Goal: Find contact information: Find contact information

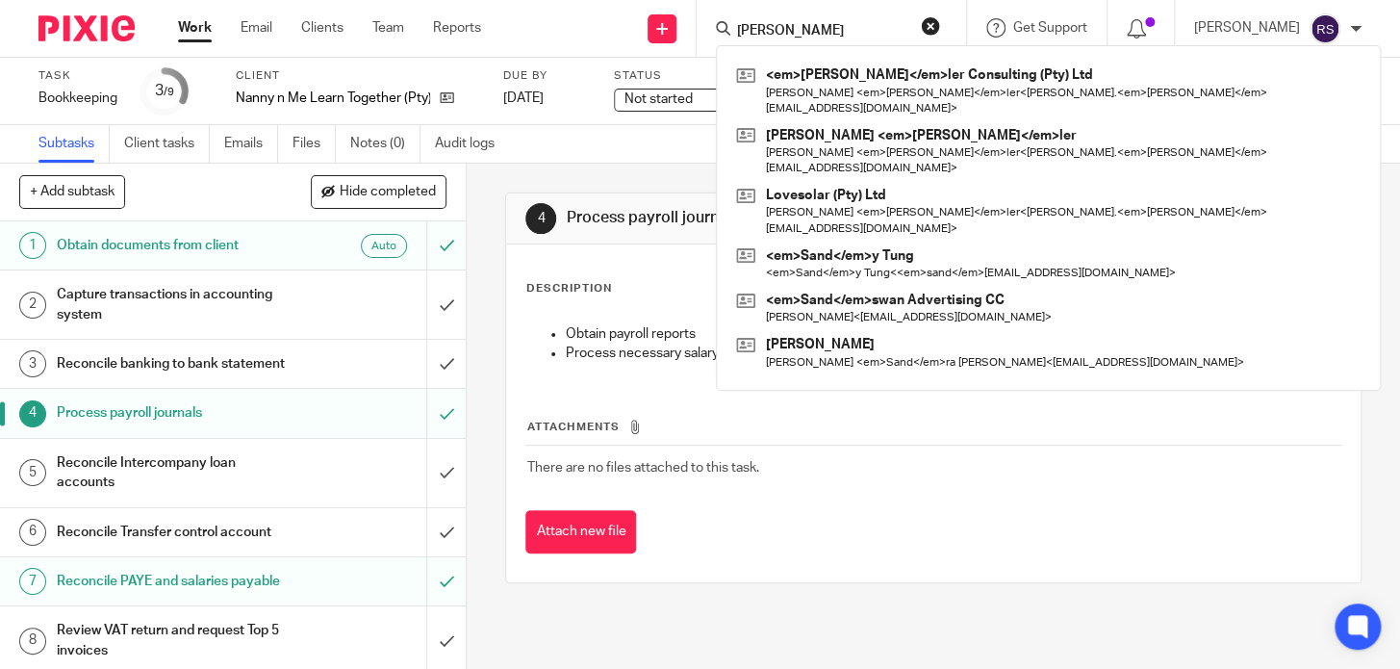
type input "shandler"
click button "submit" at bounding box center [0, 0] width 0 height 0
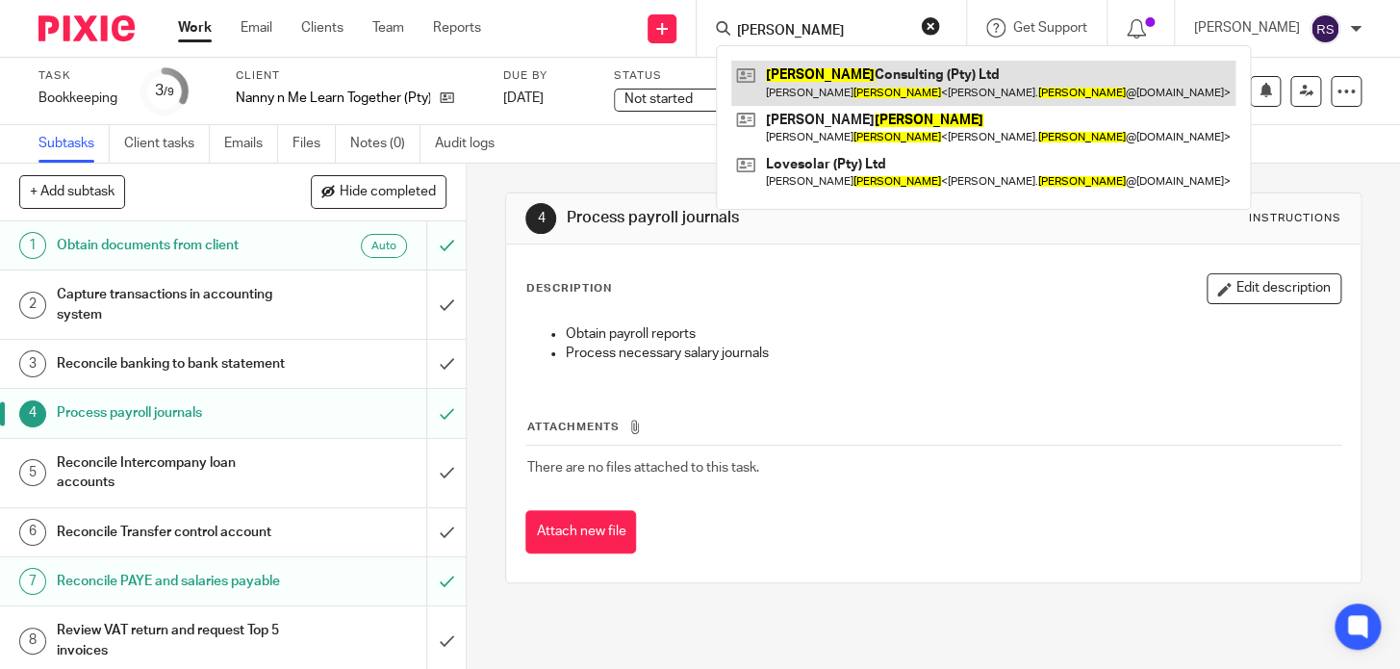
click at [852, 86] on link at bounding box center [983, 83] width 504 height 44
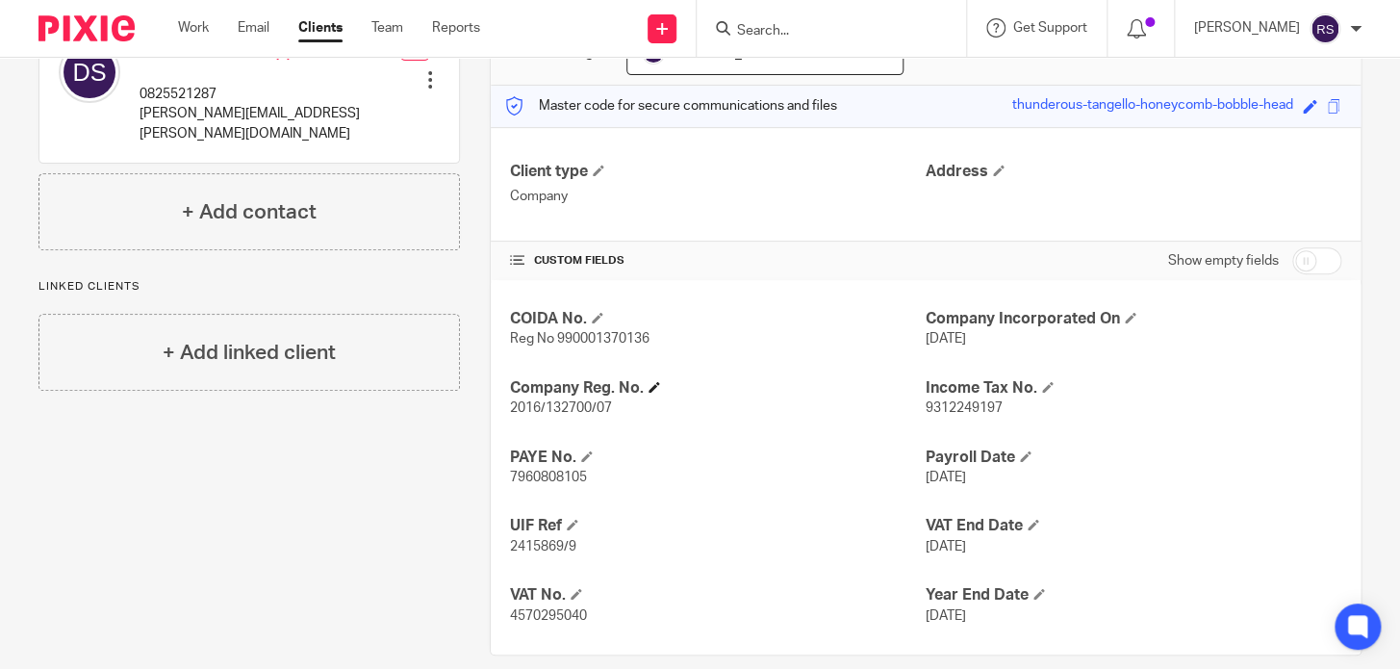
scroll to position [242, 0]
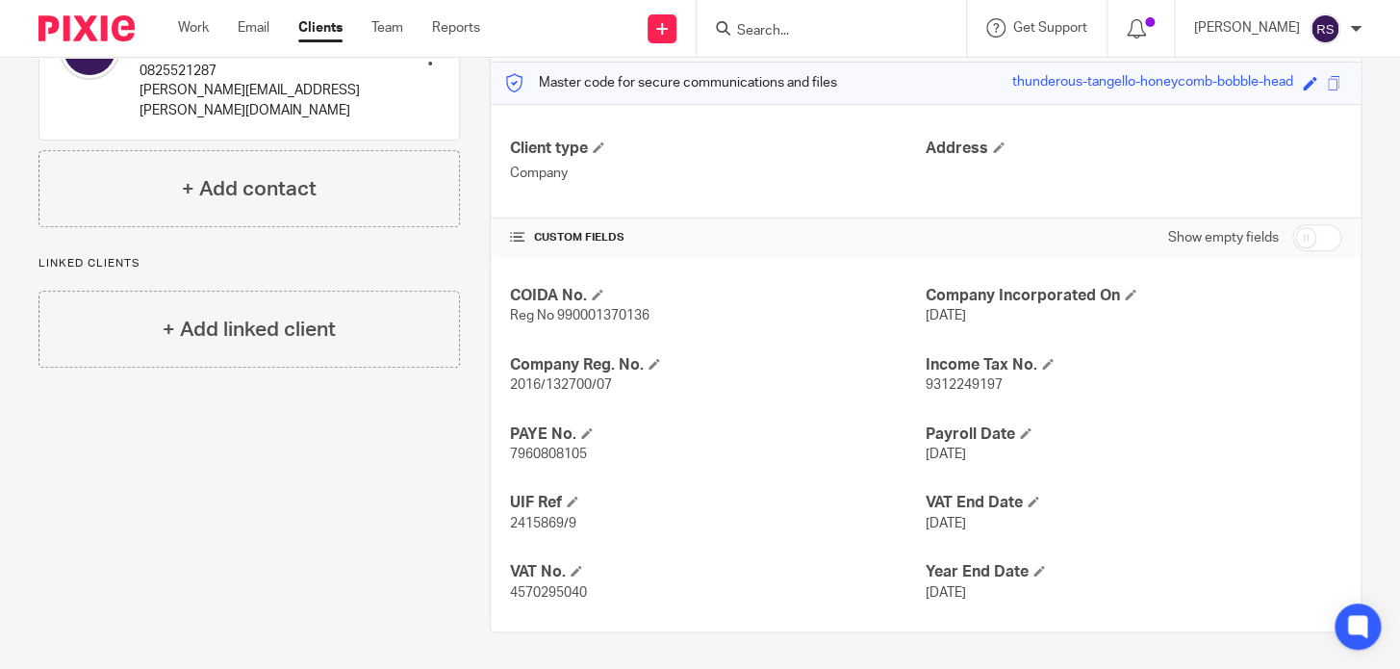
click at [564, 447] on span "7960808105" at bounding box center [548, 453] width 77 height 13
copy span "7960808105"
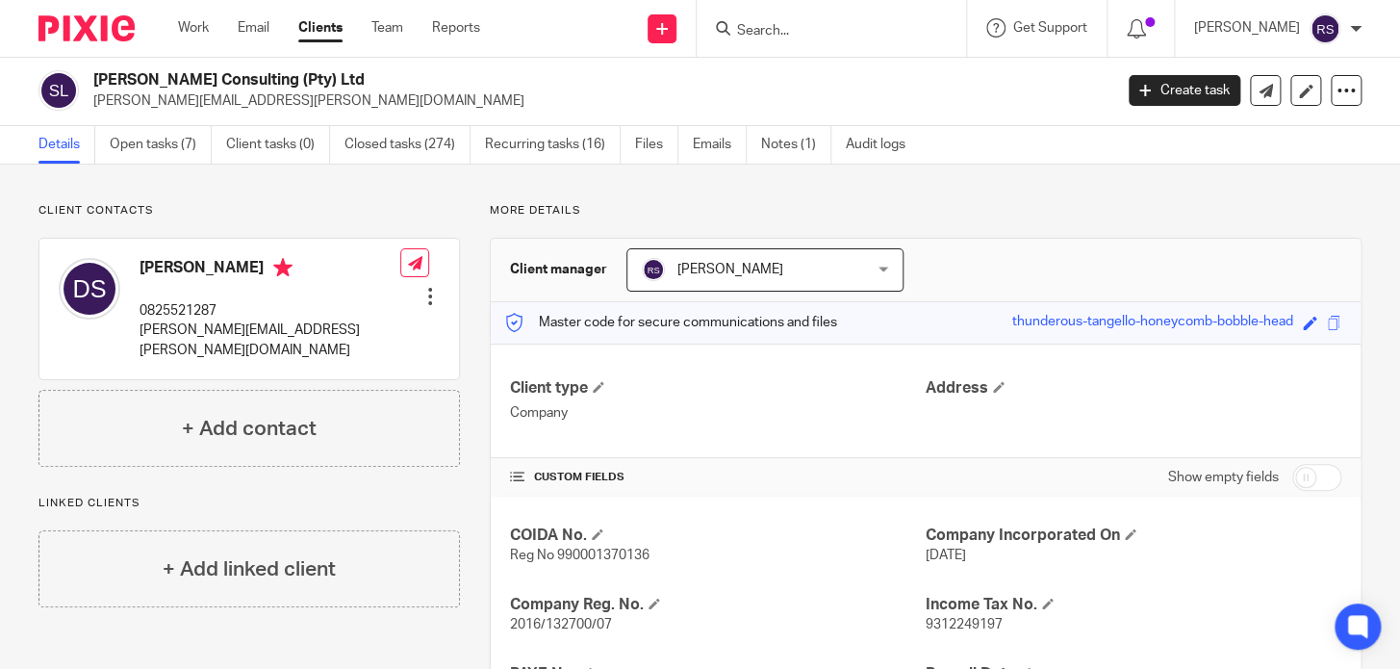
scroll to position [0, 0]
drag, startPoint x: 144, startPoint y: 268, endPoint x: 242, endPoint y: 276, distance: 98.5
click at [242, 276] on h4 "David Shandler" at bounding box center [270, 272] width 261 height 24
drag, startPoint x: 139, startPoint y: 267, endPoint x: 250, endPoint y: 279, distance: 112.3
click at [250, 279] on h4 "David Shandler" at bounding box center [270, 272] width 261 height 24
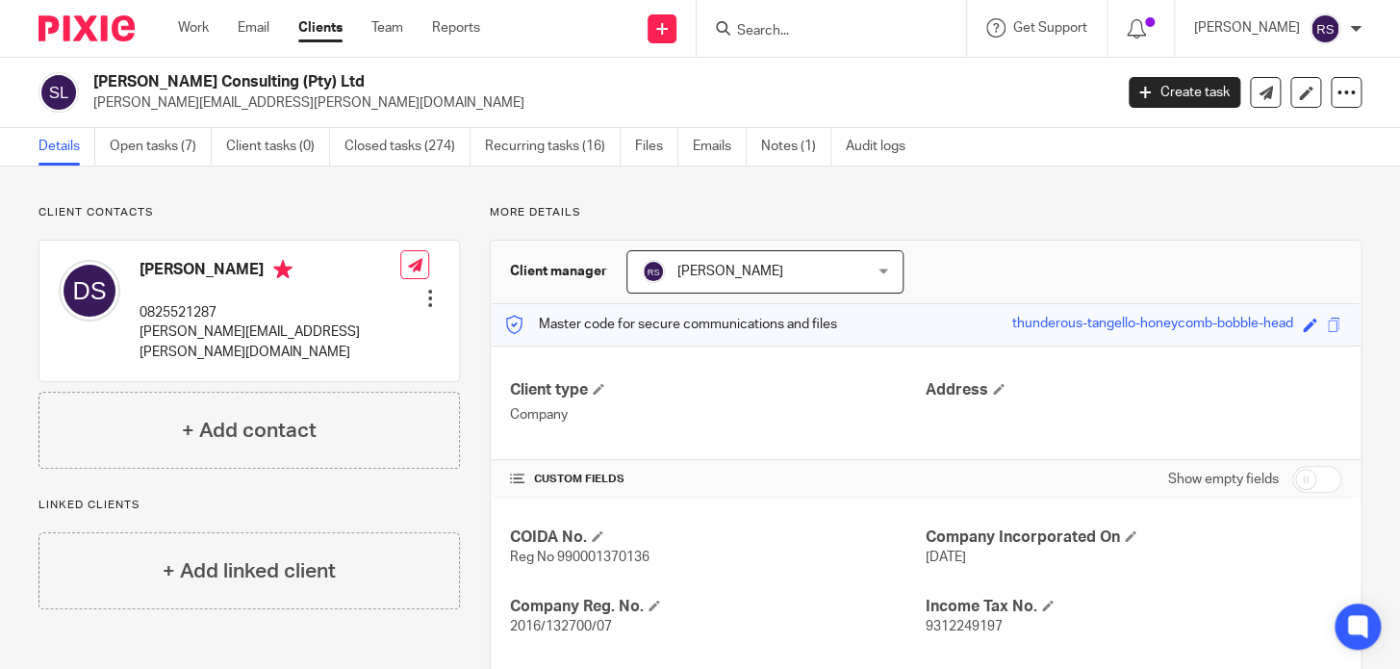
copy h4 "David Shandler"
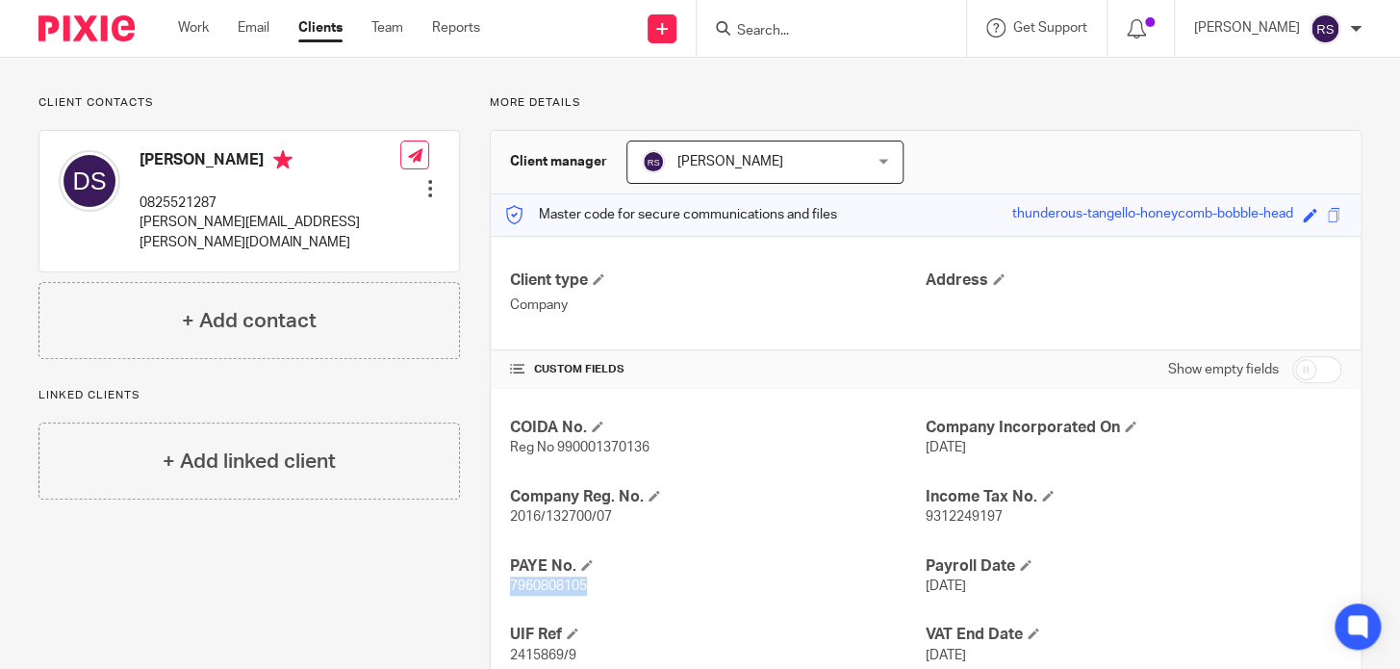
scroll to position [67, 0]
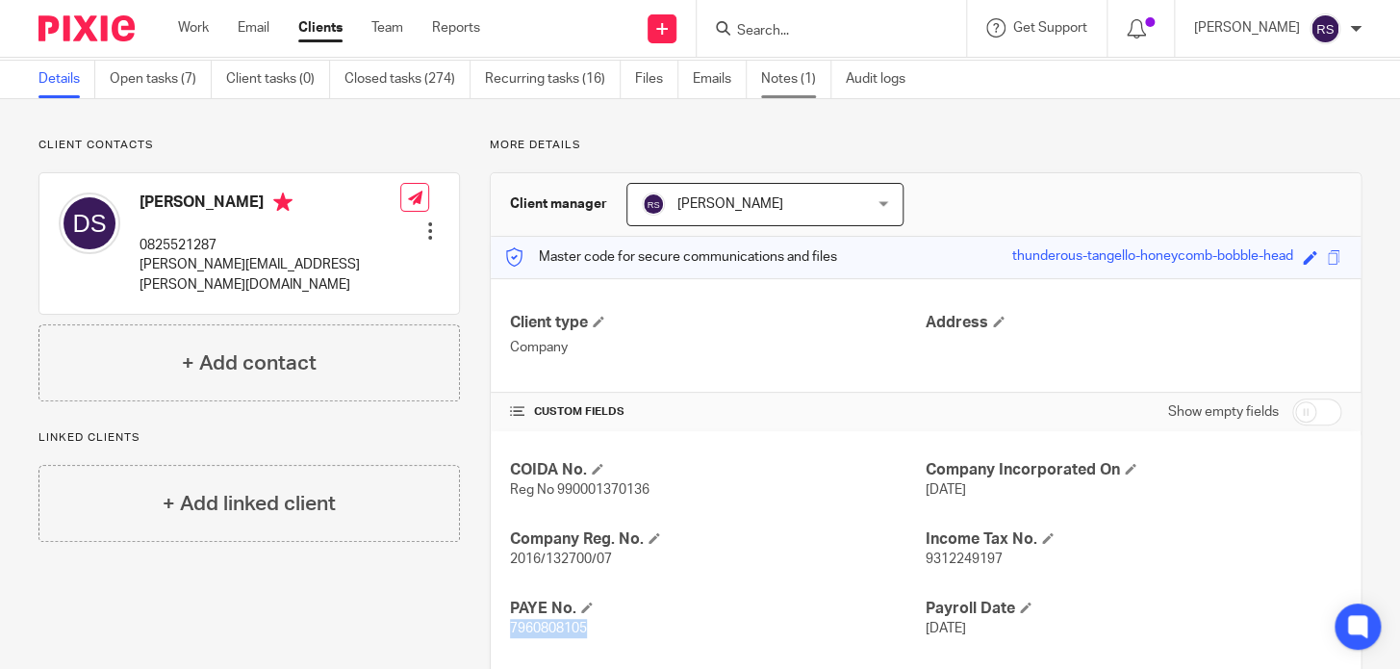
click at [777, 77] on link "Notes (1)" at bounding box center [796, 80] width 70 height 38
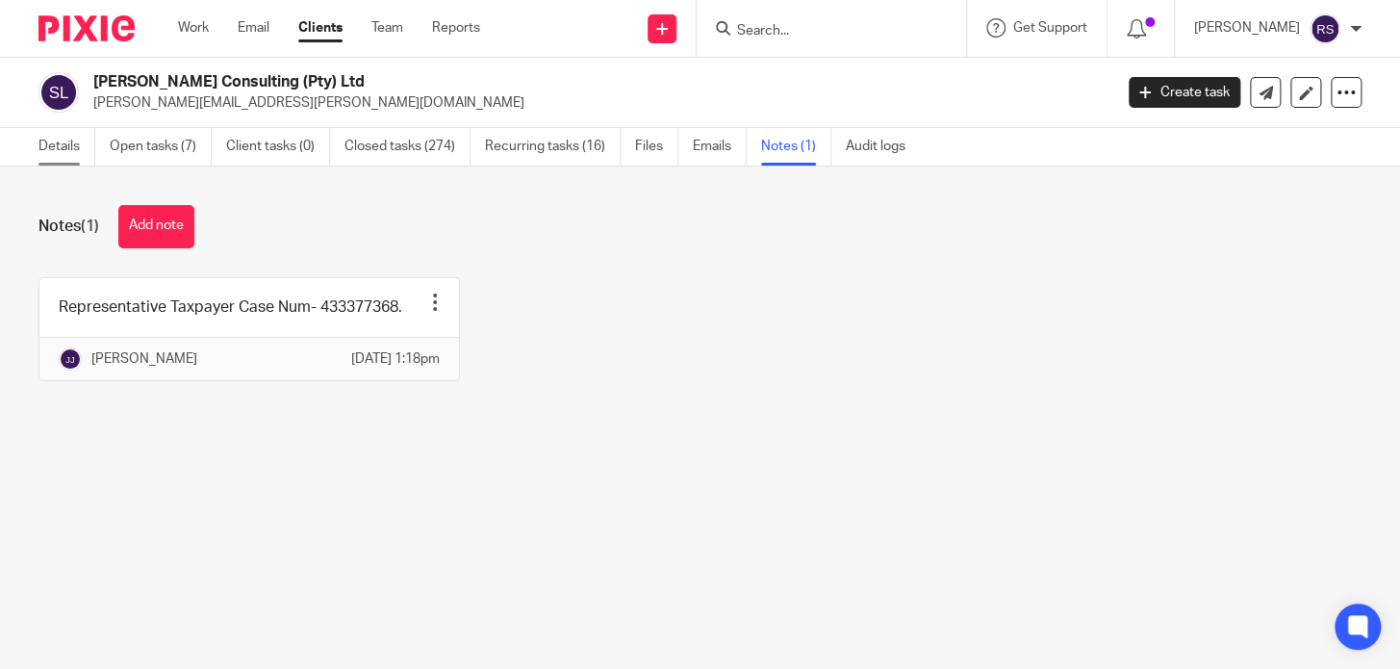
click at [48, 148] on link "Details" at bounding box center [66, 147] width 57 height 38
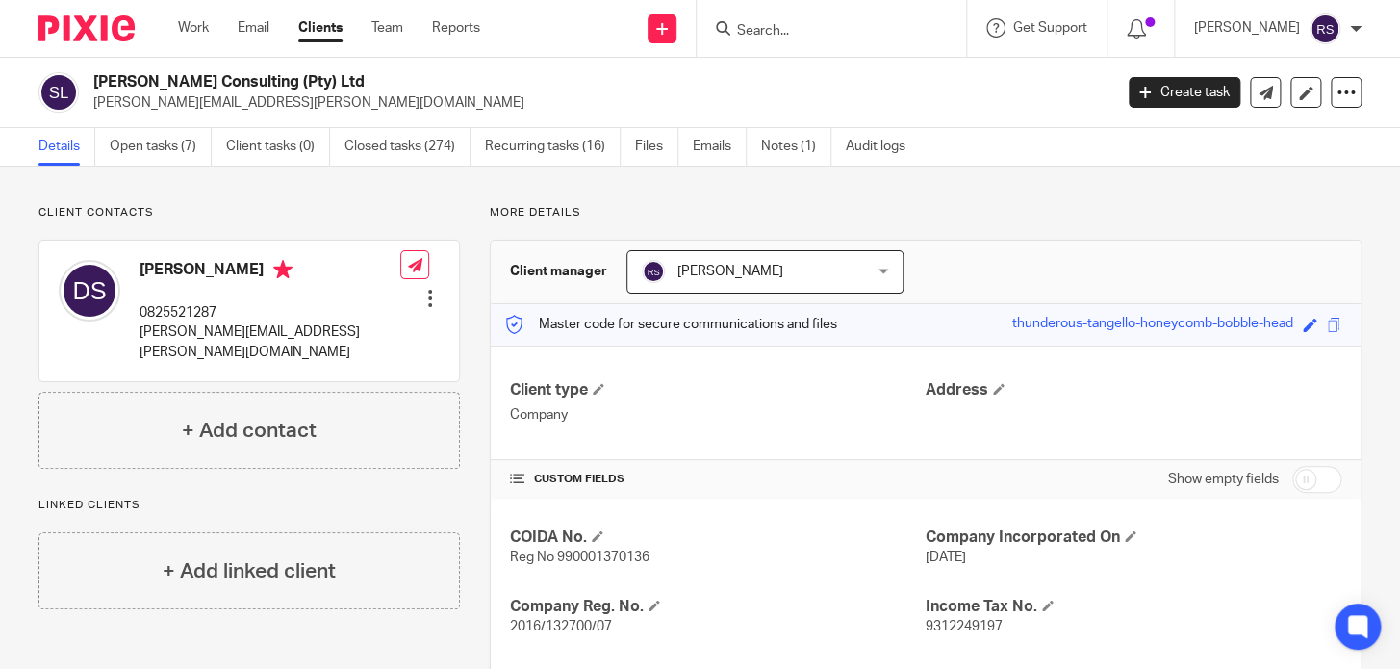
drag, startPoint x: 318, startPoint y: 82, endPoint x: 93, endPoint y: 91, distance: 224.4
click at [93, 91] on h2 "[PERSON_NAME] Consulting (Pty) Ltd" at bounding box center [495, 82] width 805 height 20
copy h2 "[PERSON_NAME] Consulting (Pty) Ltd"
click at [305, 115] on div "[PERSON_NAME] Consulting (Pty) Ltd [PERSON_NAME][EMAIL_ADDRESS][PERSON_NAME][DO…" at bounding box center [700, 93] width 1400 height 70
click at [789, 32] on input "Search" at bounding box center [821, 31] width 173 height 17
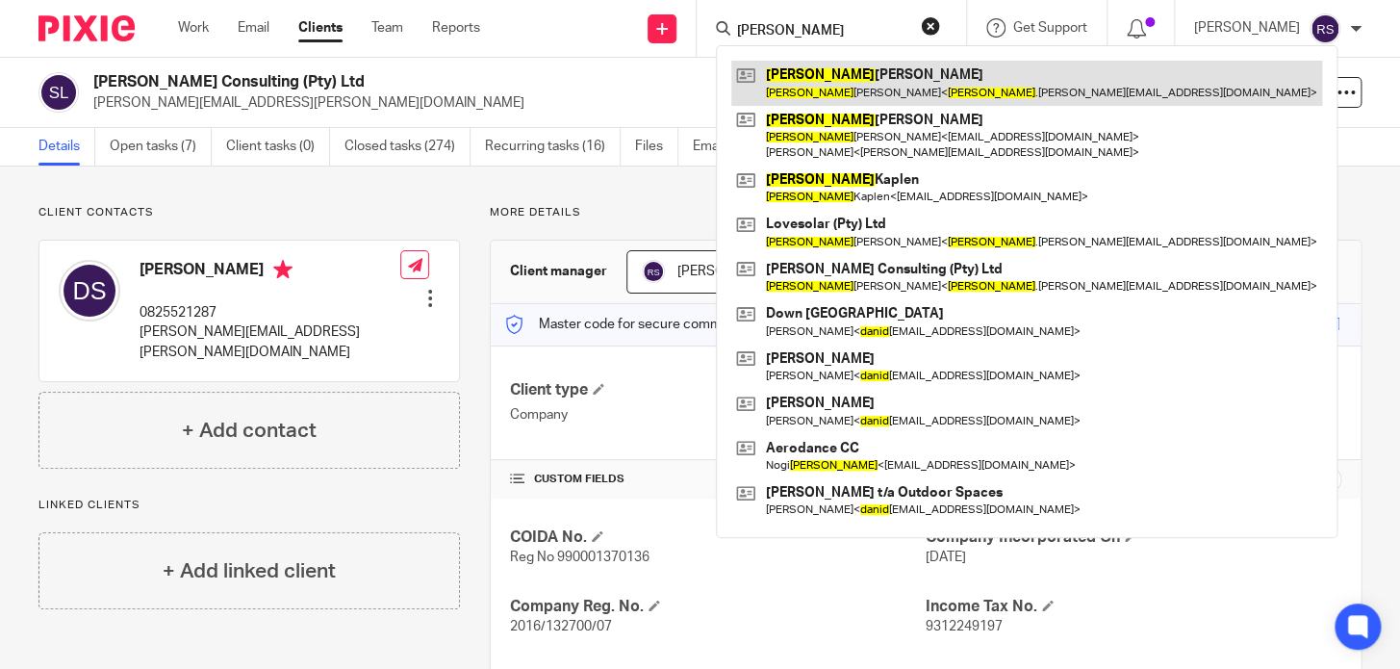
type input "david"
click at [906, 93] on link at bounding box center [1026, 83] width 591 height 44
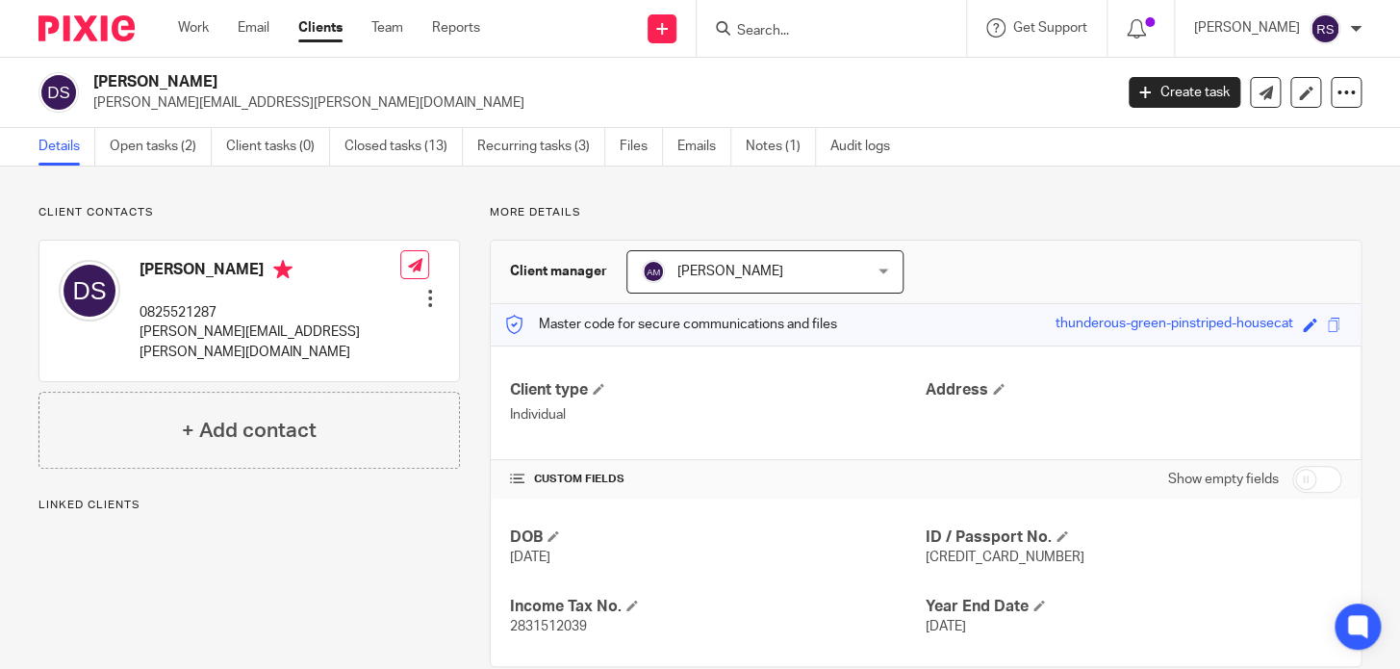
scroll to position [35, 0]
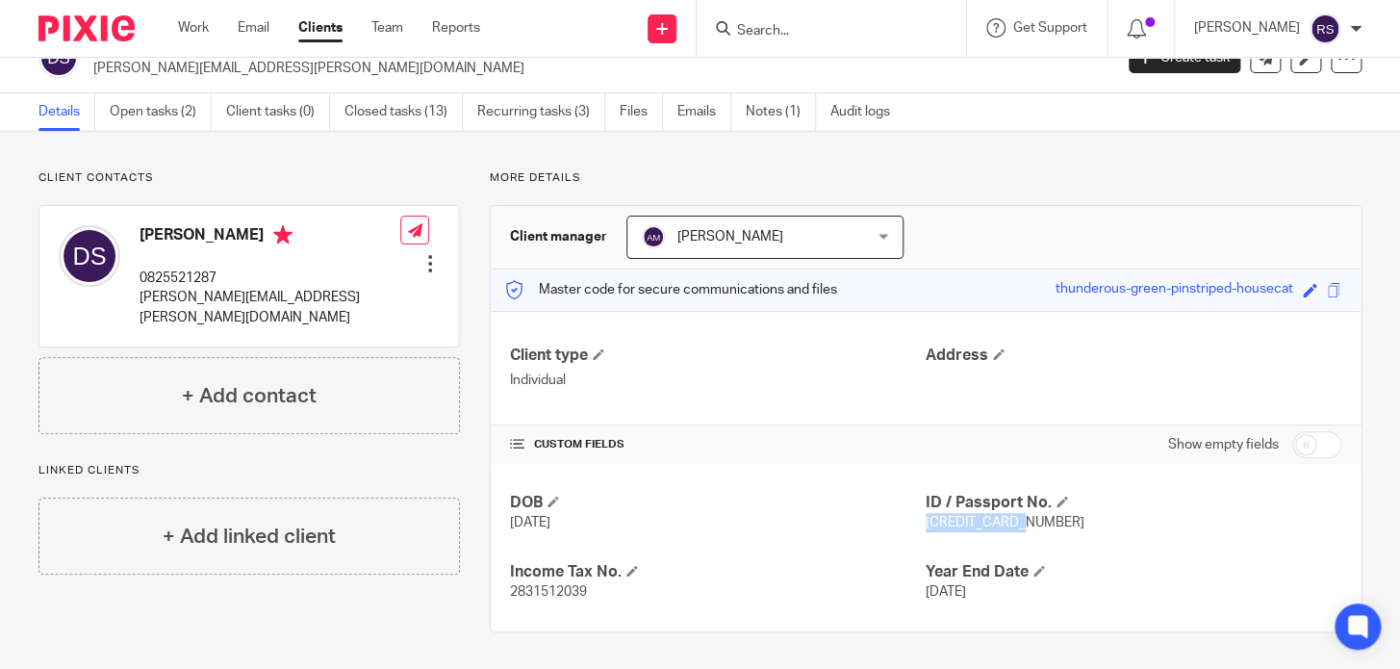
drag, startPoint x: 1023, startPoint y: 523, endPoint x: 915, endPoint y: 518, distance: 107.9
click at [926, 518] on p "[CREDIT_CARD_NUMBER]" at bounding box center [1134, 522] width 416 height 19
copy span "[CREDIT_CARD_NUMBER]"
click at [1052, 176] on p "More details" at bounding box center [926, 177] width 872 height 15
click at [1053, 176] on p "More details" at bounding box center [926, 177] width 872 height 15
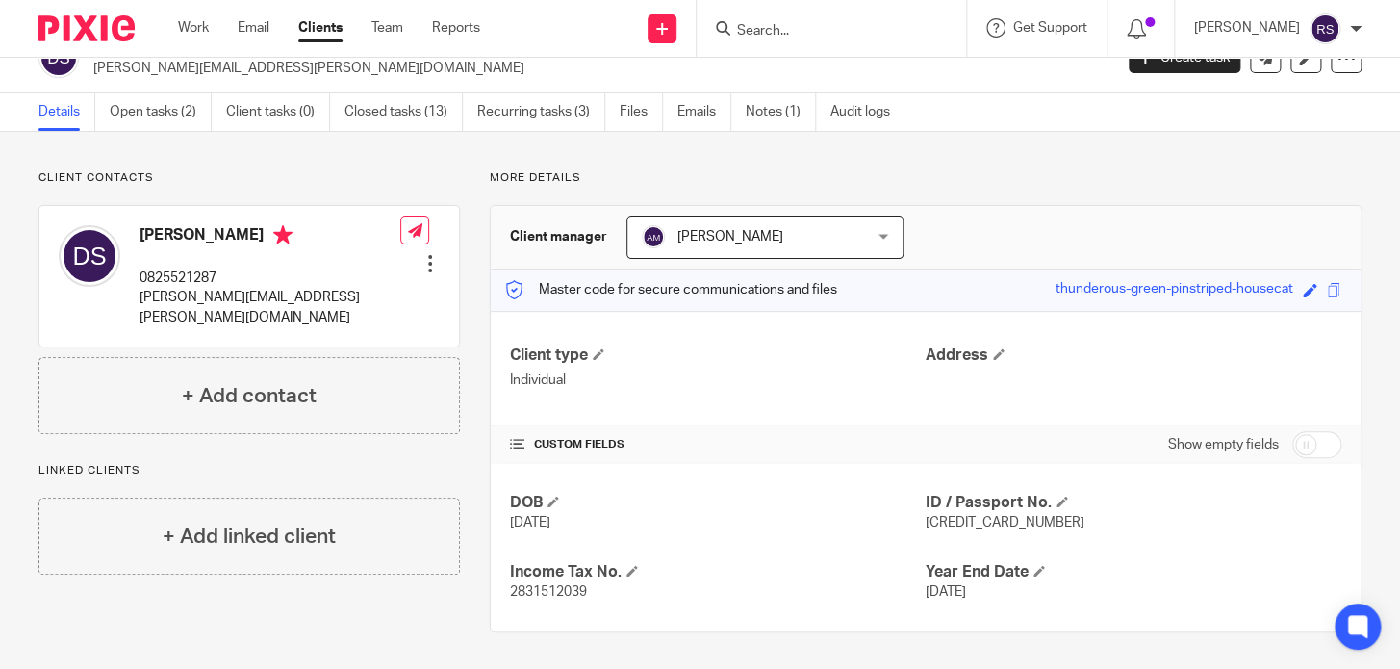
click at [1092, 195] on div "More details Client manager [PERSON_NAME] [PERSON_NAME] [PERSON_NAME] [PERSON_N…" at bounding box center [911, 401] width 902 height 462
